Goal: Navigation & Orientation: Find specific page/section

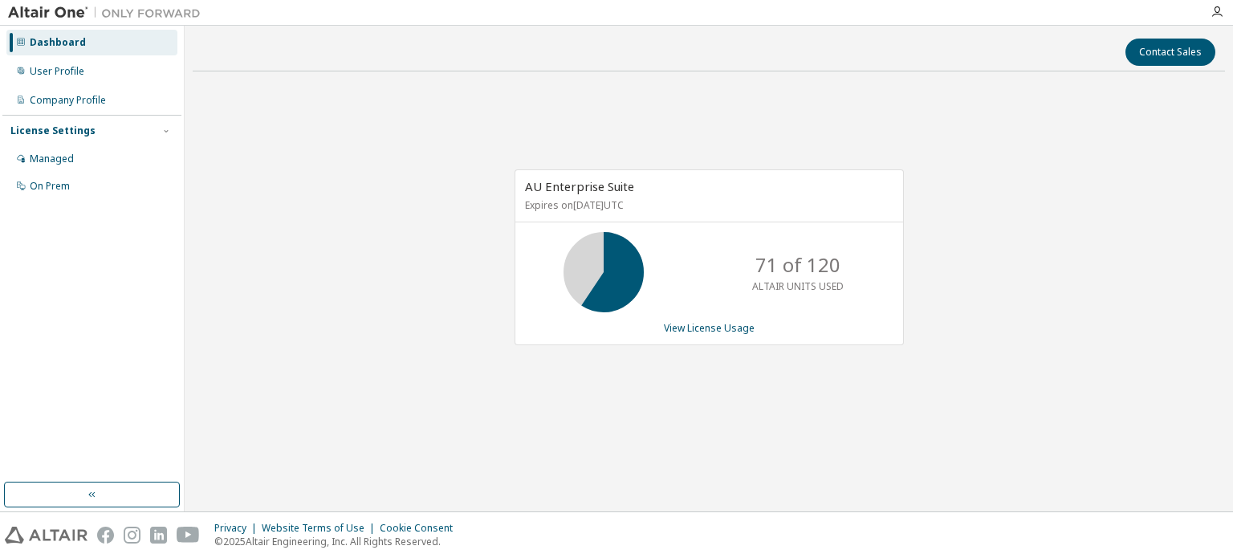
click at [770, 114] on div "AU Enterprise Suite Expires on [DATE] UTC 71 of 120 ALTAIR UNITS USED View Lice…" at bounding box center [709, 265] width 1032 height 363
